Goal: Use online tool/utility: Utilize a website feature to perform a specific function

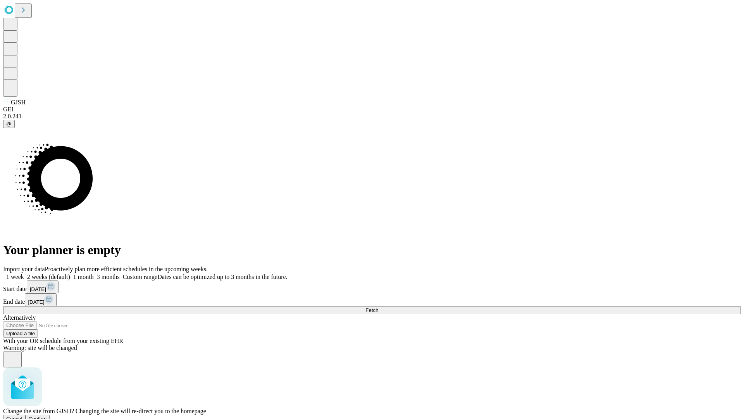
click at [47, 415] on span "Confirm" at bounding box center [38, 418] width 18 height 6
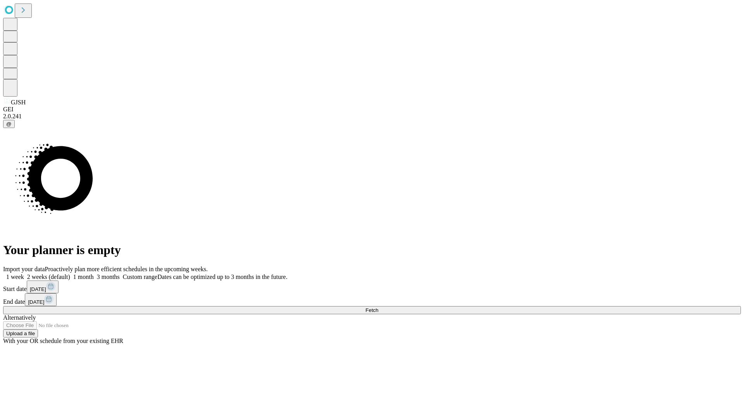
click at [70, 273] on label "2 weeks (default)" at bounding box center [47, 276] width 46 height 7
click at [378, 307] on span "Fetch" at bounding box center [371, 310] width 13 height 6
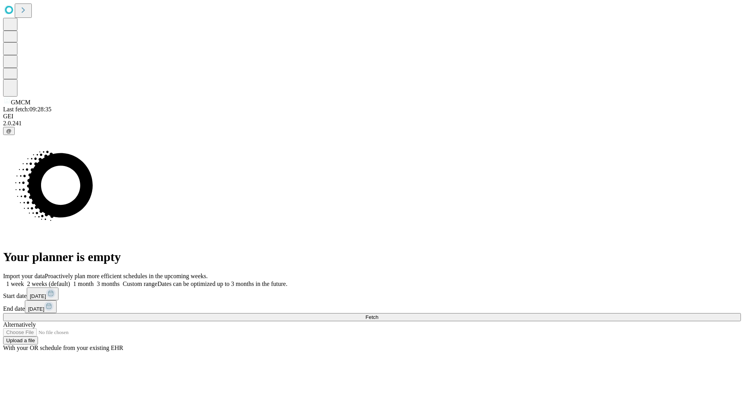
click at [70, 280] on label "2 weeks (default)" at bounding box center [47, 283] width 46 height 7
click at [378, 314] on span "Fetch" at bounding box center [371, 317] width 13 height 6
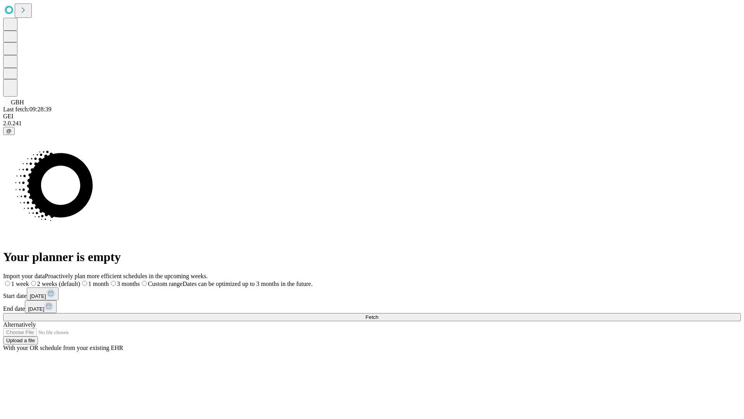
click at [378, 314] on span "Fetch" at bounding box center [371, 317] width 13 height 6
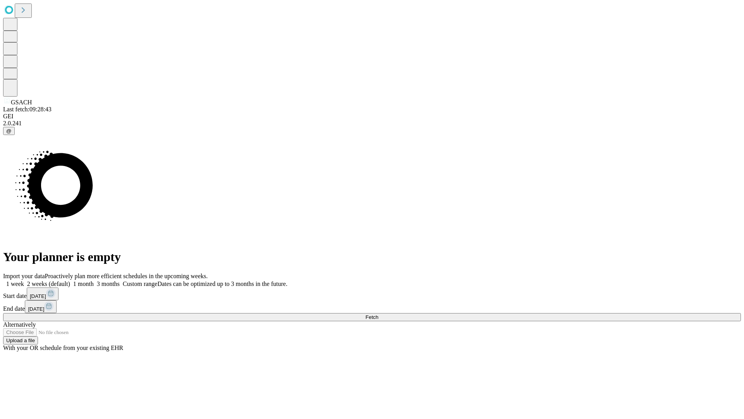
click at [70, 280] on label "2 weeks (default)" at bounding box center [47, 283] width 46 height 7
click at [378, 314] on span "Fetch" at bounding box center [371, 317] width 13 height 6
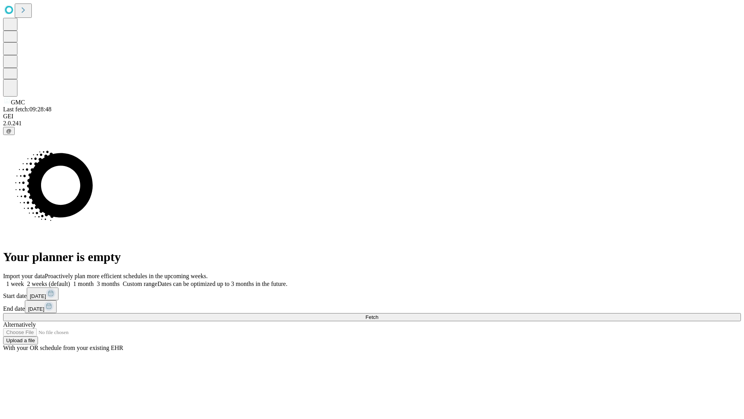
click at [70, 280] on label "2 weeks (default)" at bounding box center [47, 283] width 46 height 7
click at [378, 314] on span "Fetch" at bounding box center [371, 317] width 13 height 6
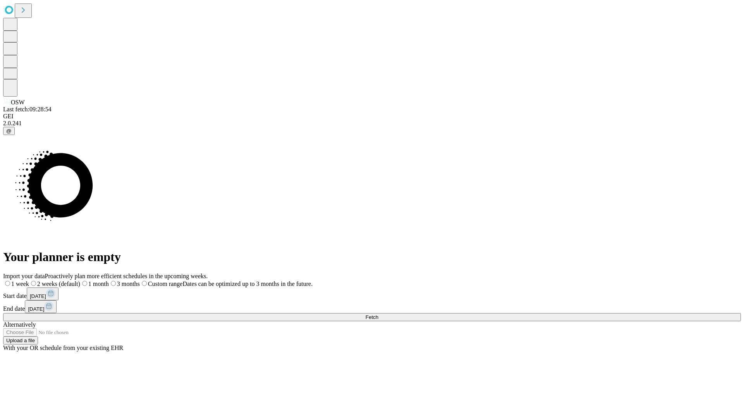
click at [80, 280] on label "2 weeks (default)" at bounding box center [54, 283] width 51 height 7
click at [378, 314] on span "Fetch" at bounding box center [371, 317] width 13 height 6
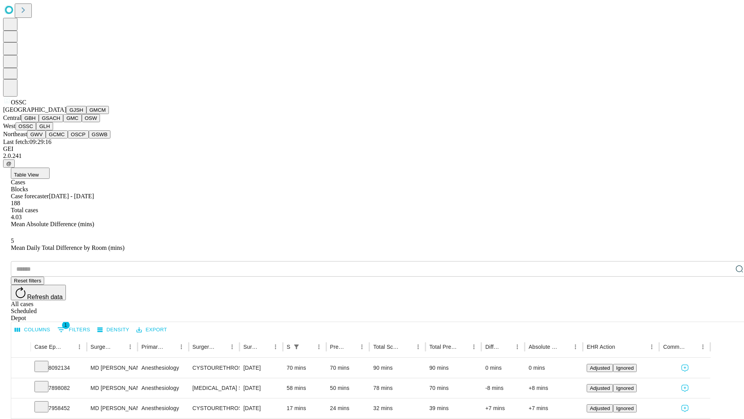
click at [53, 130] on button "GLH" at bounding box center [44, 126] width 17 height 8
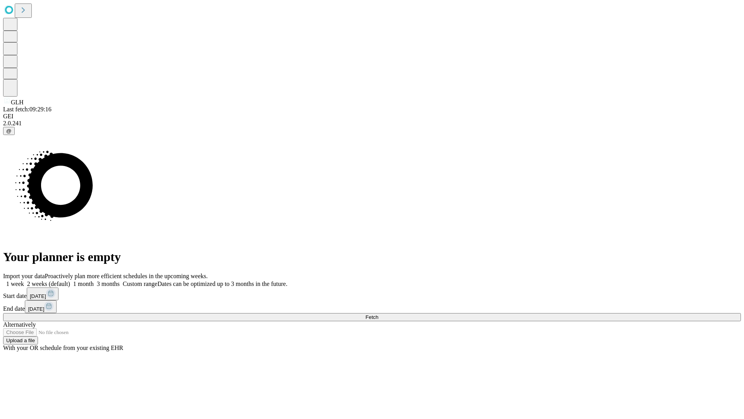
click at [70, 280] on label "2 weeks (default)" at bounding box center [47, 283] width 46 height 7
click at [378, 314] on span "Fetch" at bounding box center [371, 317] width 13 height 6
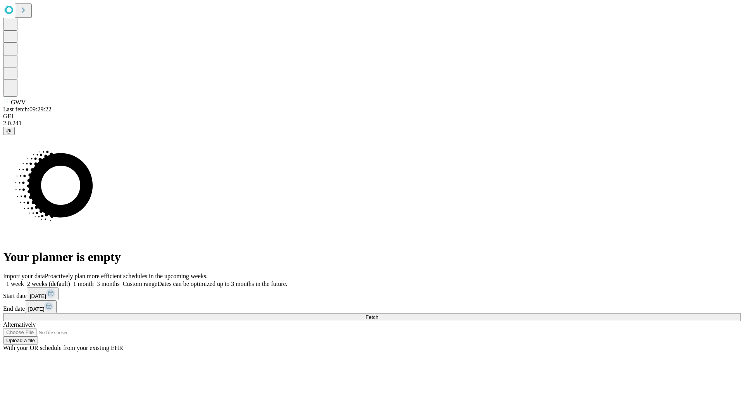
click at [378, 314] on span "Fetch" at bounding box center [371, 317] width 13 height 6
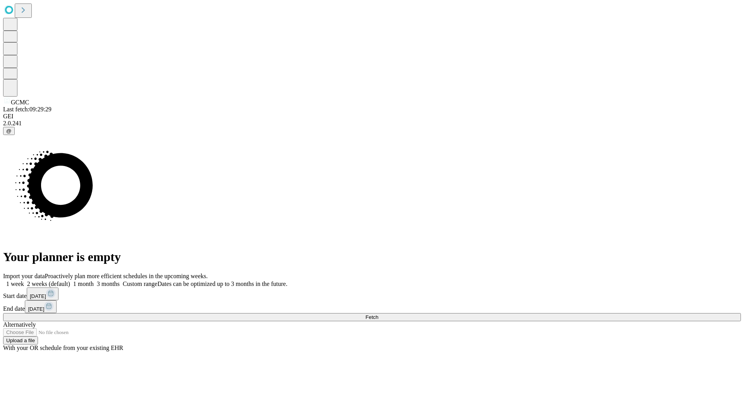
click at [70, 280] on label "2 weeks (default)" at bounding box center [47, 283] width 46 height 7
click at [378, 314] on span "Fetch" at bounding box center [371, 317] width 13 height 6
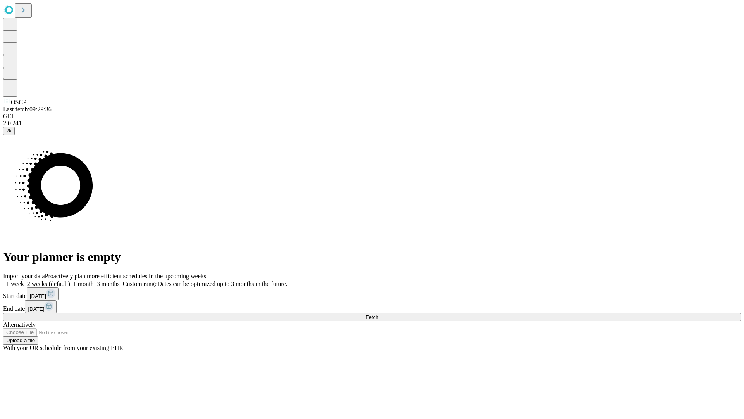
click at [70, 280] on label "2 weeks (default)" at bounding box center [47, 283] width 46 height 7
click at [378, 314] on span "Fetch" at bounding box center [371, 317] width 13 height 6
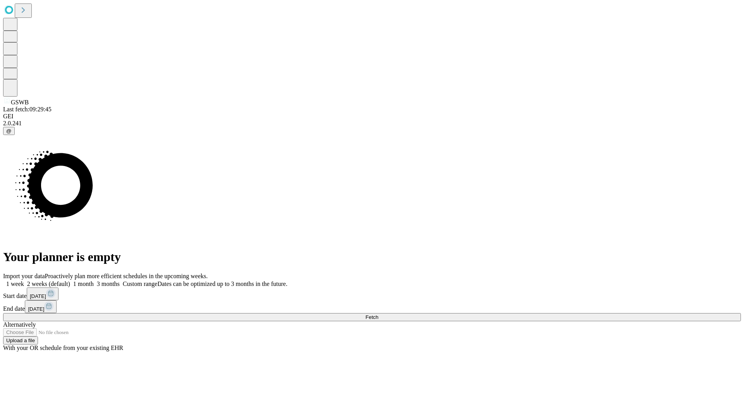
click at [70, 280] on label "2 weeks (default)" at bounding box center [47, 283] width 46 height 7
click at [378, 314] on span "Fetch" at bounding box center [371, 317] width 13 height 6
